Goal: Navigation & Orientation: Go to known website

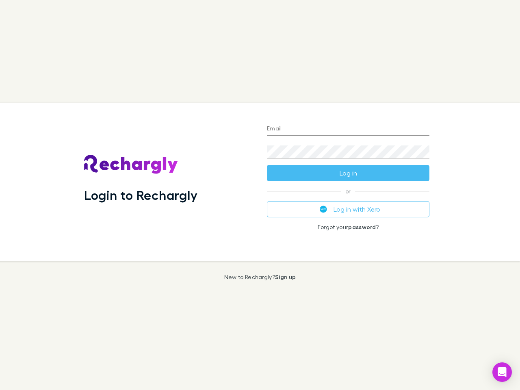
click at [260, 195] on div "Login to Rechargly" at bounding box center [169, 182] width 183 height 158
click at [348, 129] on input "Email" at bounding box center [348, 129] width 163 height 13
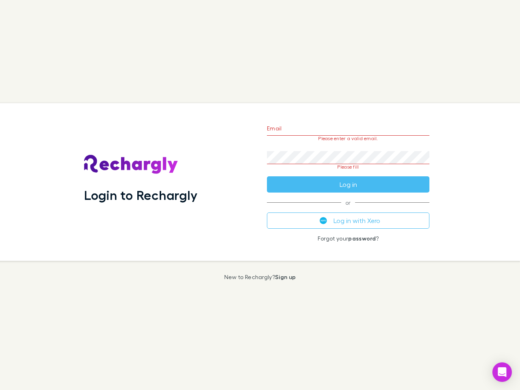
click at [348, 173] on form "Email Please enter a valid email. Password Please fill Log in" at bounding box center [348, 154] width 163 height 76
click at [348, 209] on div "Email Please enter a valid email. Password Please fill Log in or Log in with Xe…" at bounding box center [348, 182] width 176 height 158
click at [502, 372] on icon "Open Intercom Messenger" at bounding box center [502, 372] width 9 height 10
